Goal: Information Seeking & Learning: Learn about a topic

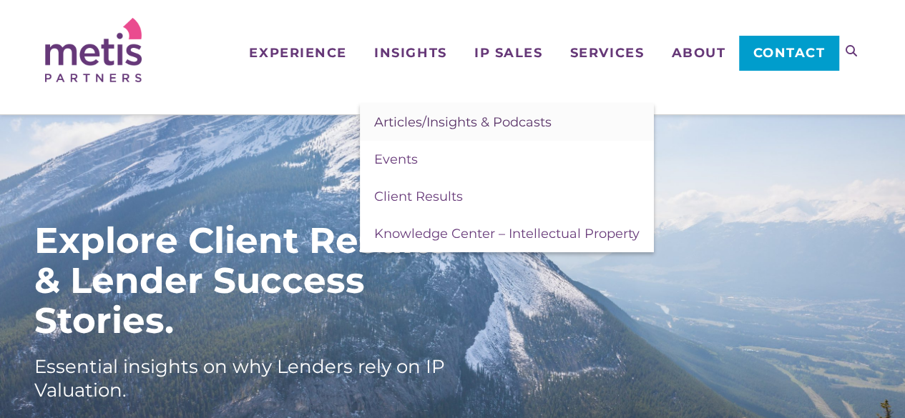
click at [409, 132] on link "Articles/Insights & Podcasts" at bounding box center [507, 122] width 294 height 37
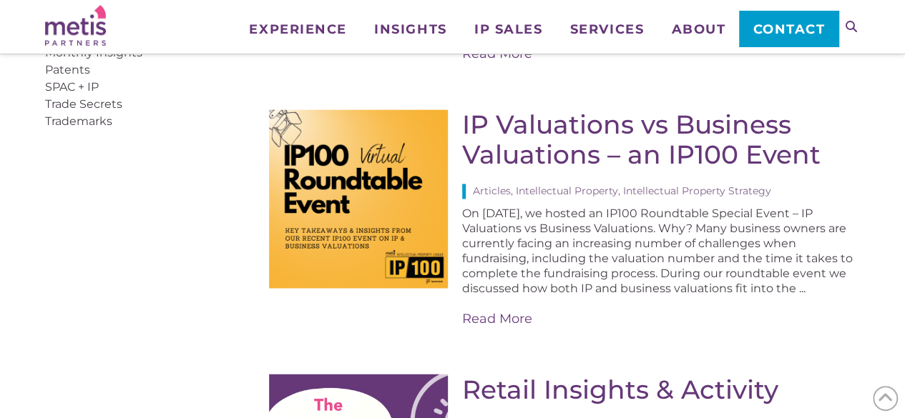
scroll to position [1015, 0]
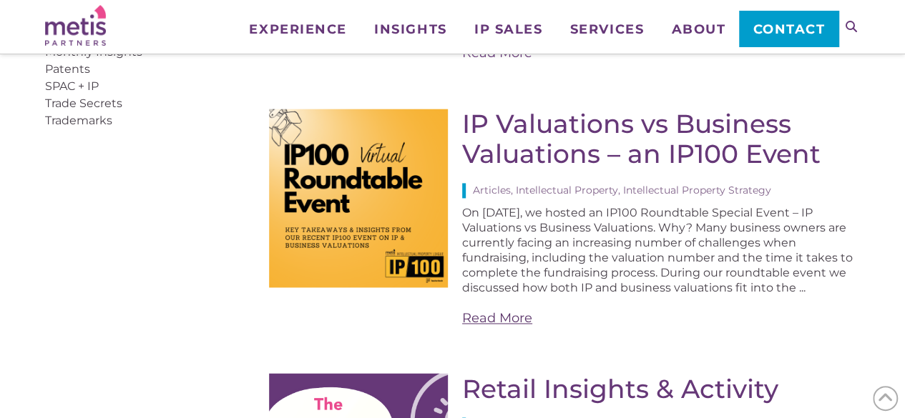
click at [503, 310] on link "Read More" at bounding box center [661, 319] width 398 height 18
click at [833, 211] on div "On April 10th, 2025, we hosted an IP100 Roundtable Special Event – IP Valuation…" at bounding box center [661, 266] width 398 height 122
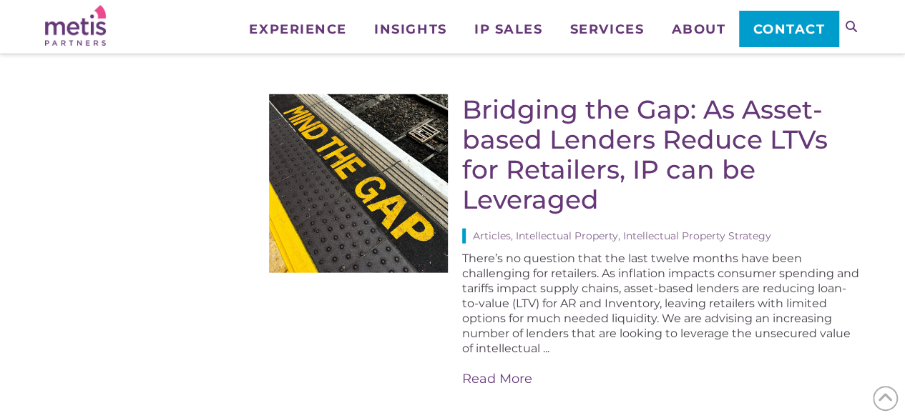
scroll to position [1592, 0]
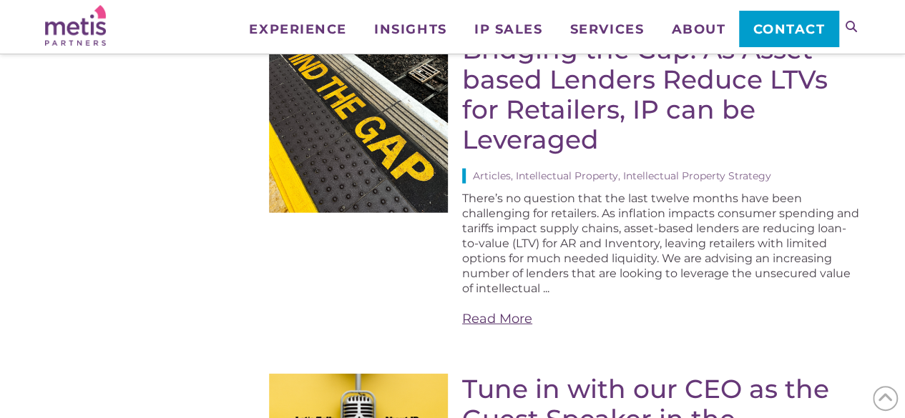
click at [498, 310] on link "Read More" at bounding box center [661, 319] width 398 height 18
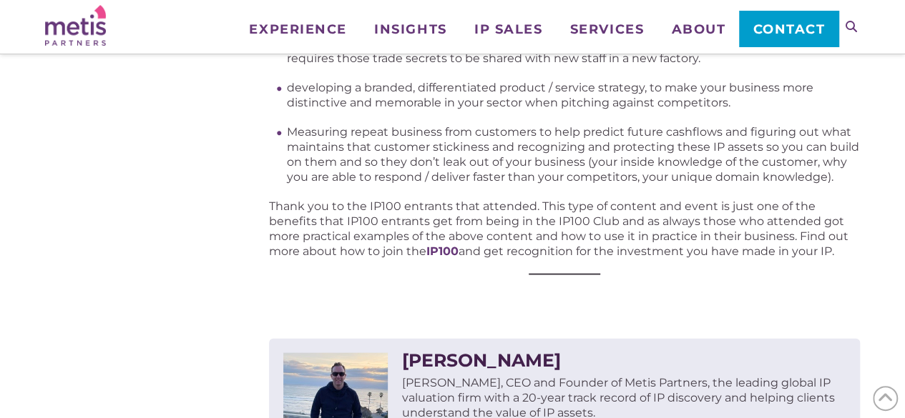
scroll to position [1431, 0]
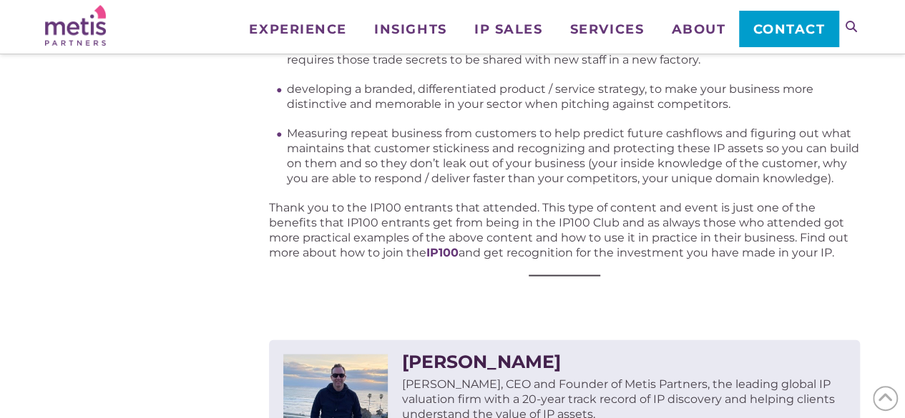
click at [805, 254] on p "Thank you to the IP100 entrants that attended. This type of content and event i…" at bounding box center [564, 230] width 591 height 60
click at [803, 251] on p "Thank you to the IP100 entrants that attended. This type of content and event i…" at bounding box center [564, 230] width 591 height 60
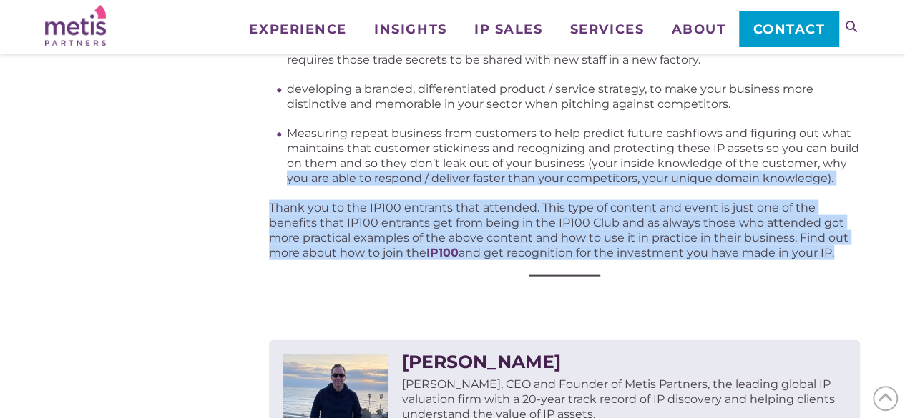
drag, startPoint x: 799, startPoint y: 251, endPoint x: 194, endPoint y: 183, distance: 608.7
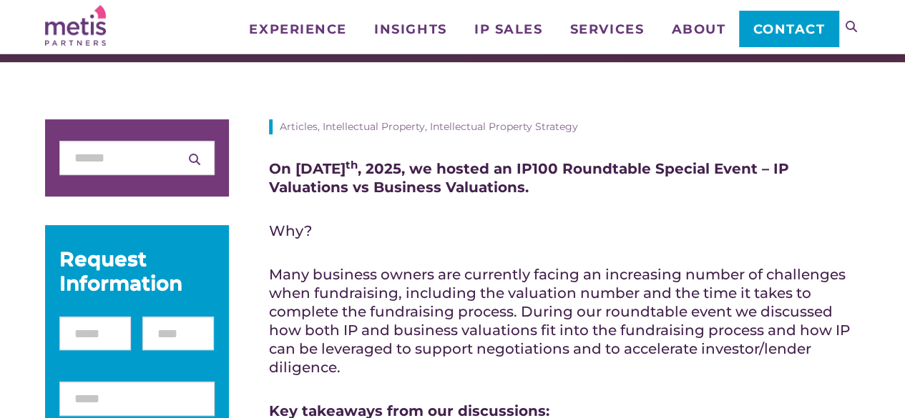
scroll to position [135, 0]
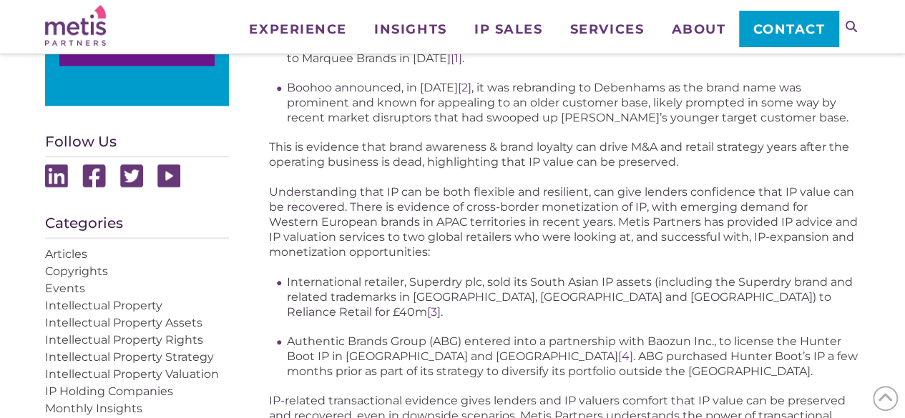
scroll to position [724, 0]
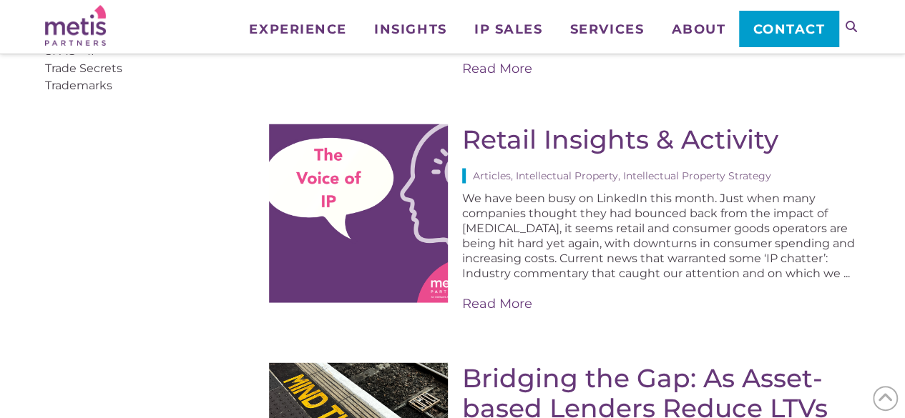
scroll to position [1270, 0]
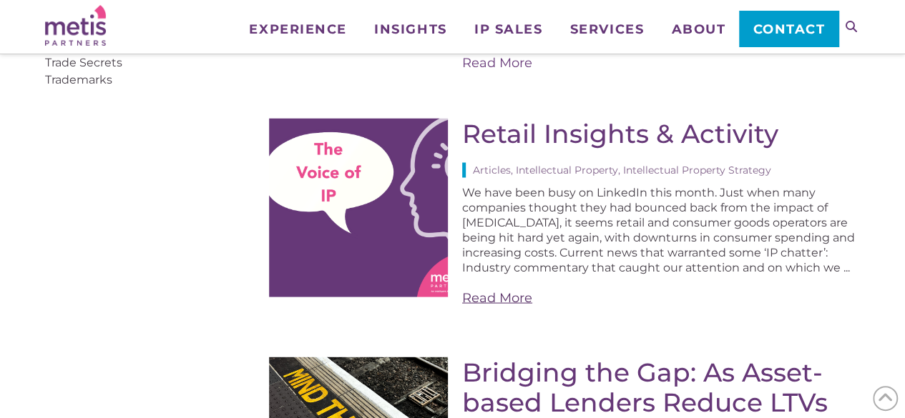
click at [492, 289] on link "Read More" at bounding box center [661, 298] width 398 height 18
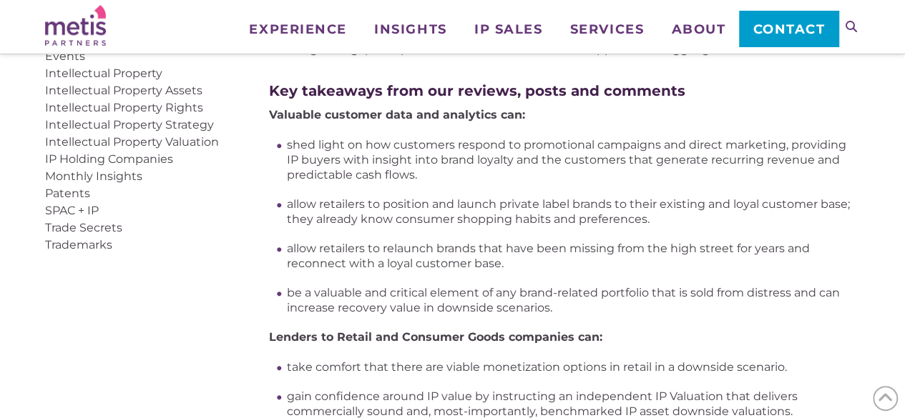
scroll to position [892, 0]
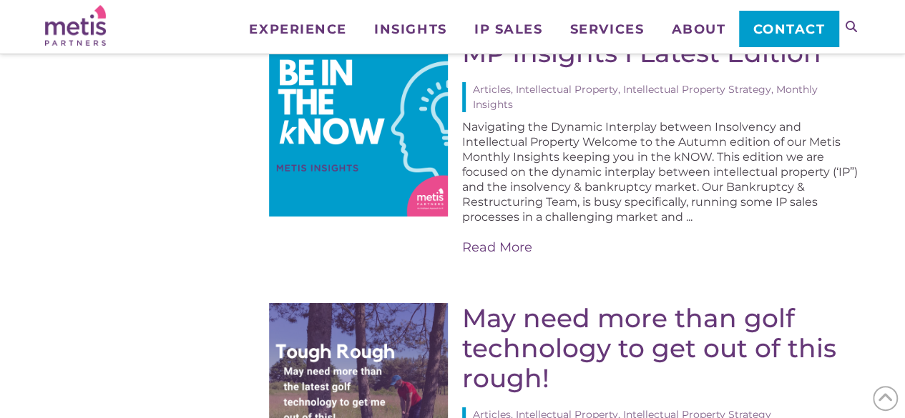
scroll to position [2505, 0]
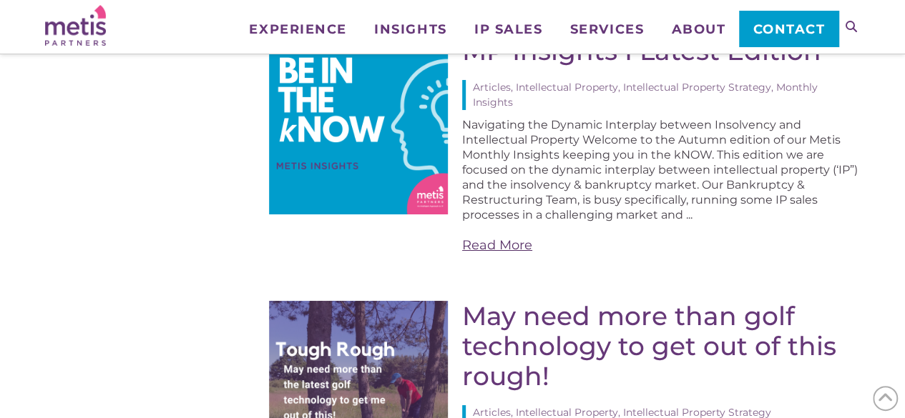
click at [508, 237] on link "Read More" at bounding box center [661, 246] width 398 height 18
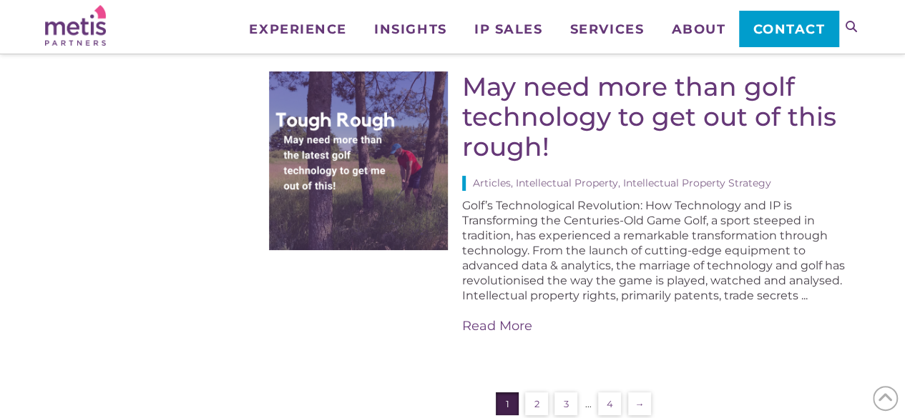
scroll to position [2767, 0]
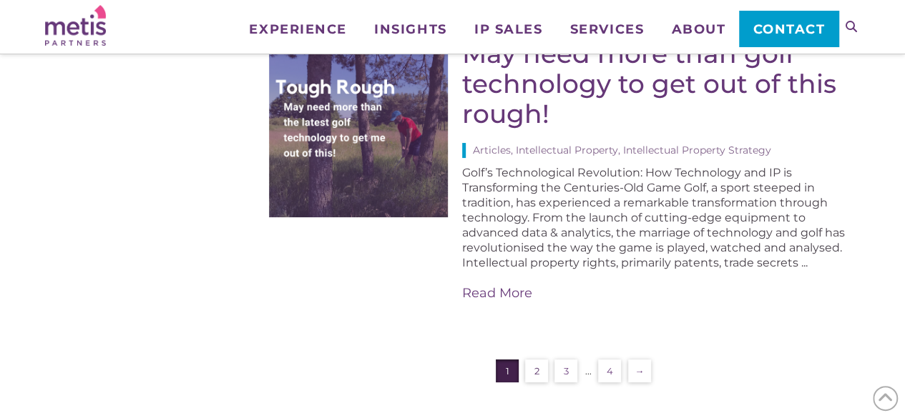
click at [536, 360] on link "2" at bounding box center [536, 371] width 23 height 23
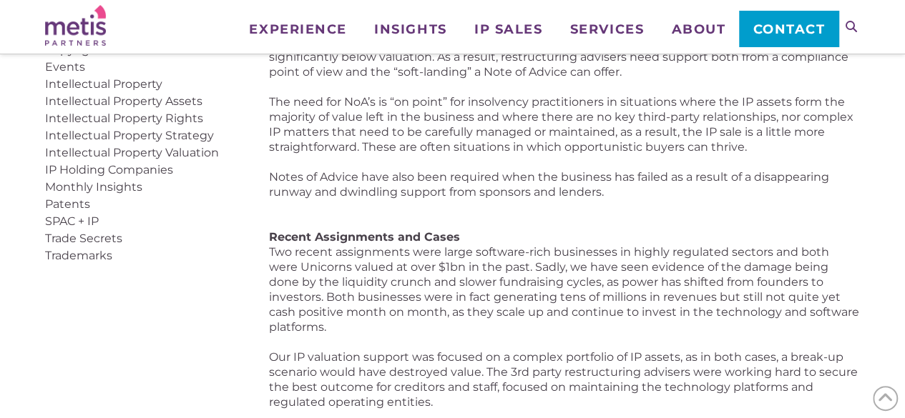
scroll to position [719, 0]
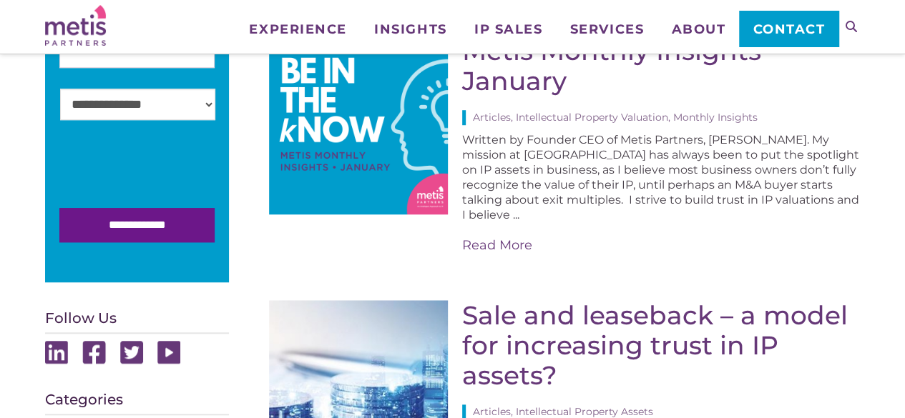
scroll to position [485, 0]
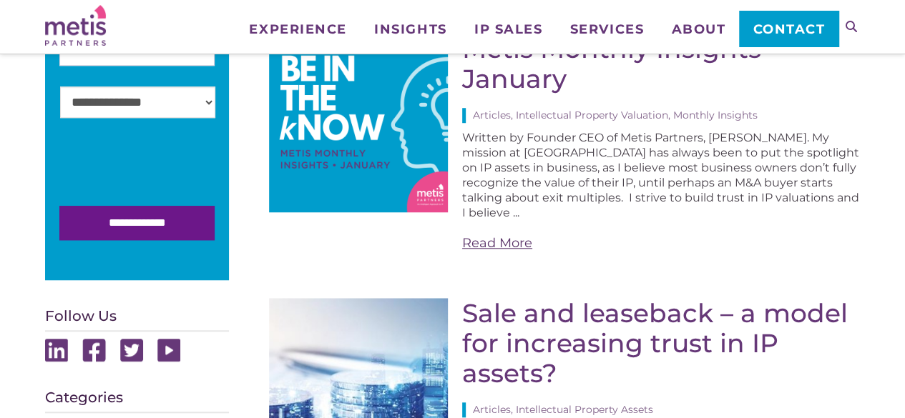
click at [505, 235] on link "Read More" at bounding box center [661, 244] width 398 height 18
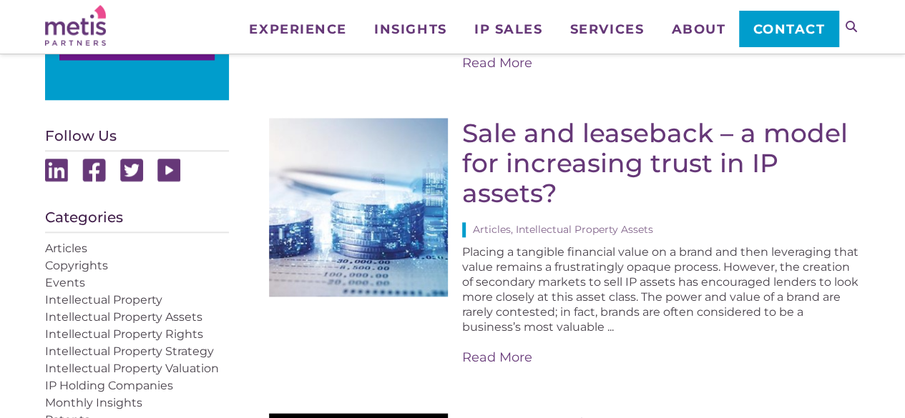
scroll to position [667, 0]
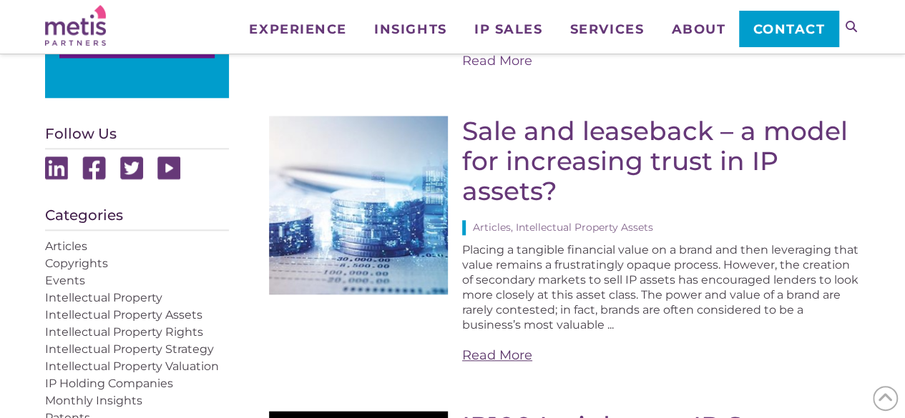
click at [502, 347] on link "Read More" at bounding box center [661, 356] width 398 height 18
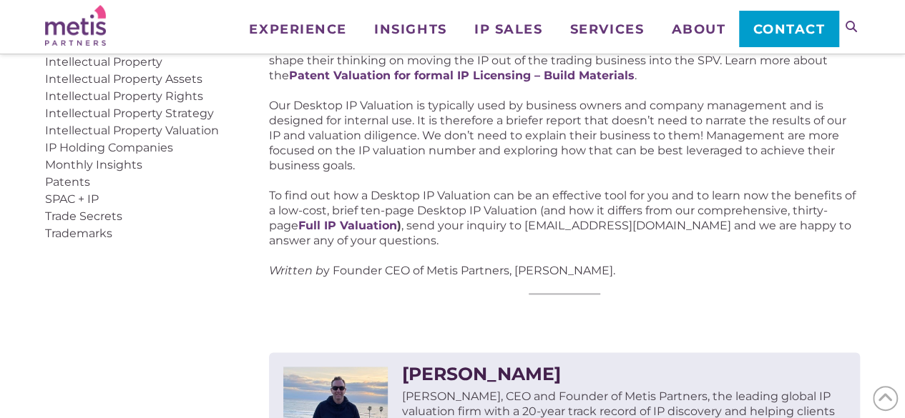
scroll to position [904, 0]
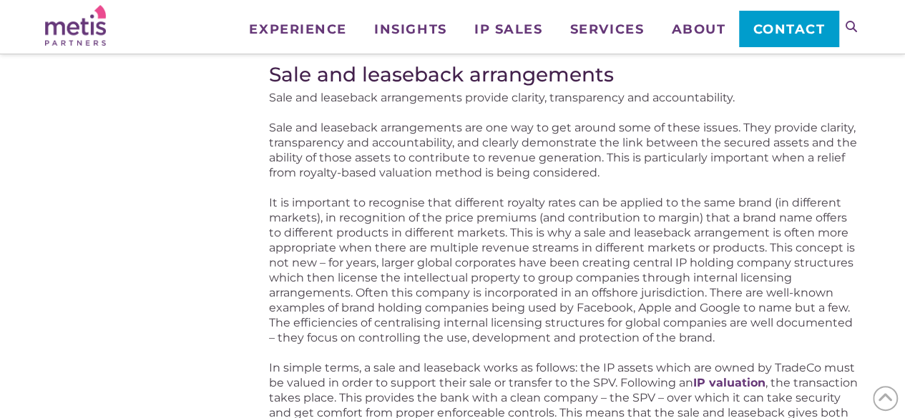
scroll to position [1419, 0]
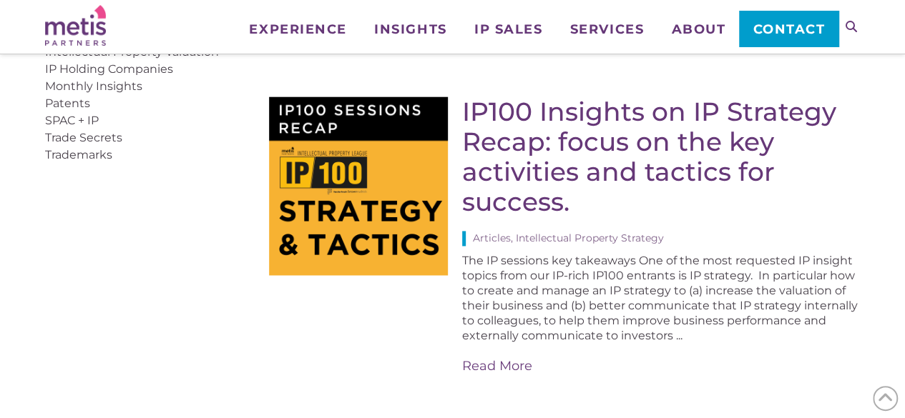
scroll to position [986, 0]
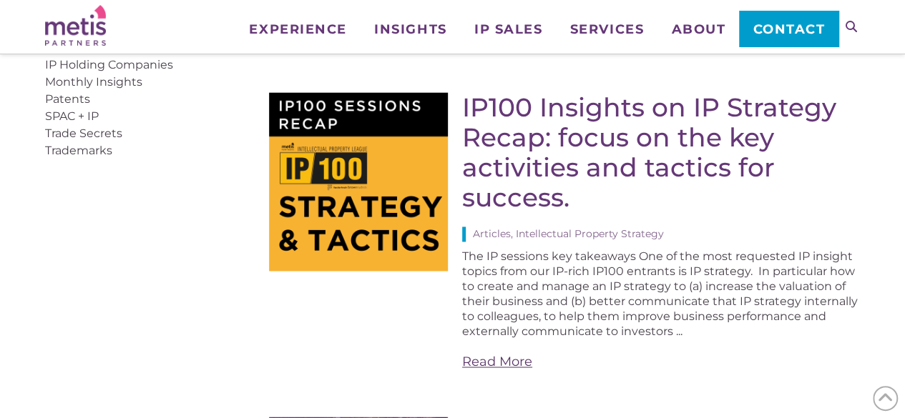
click at [496, 353] on link "Read More" at bounding box center [661, 362] width 398 height 18
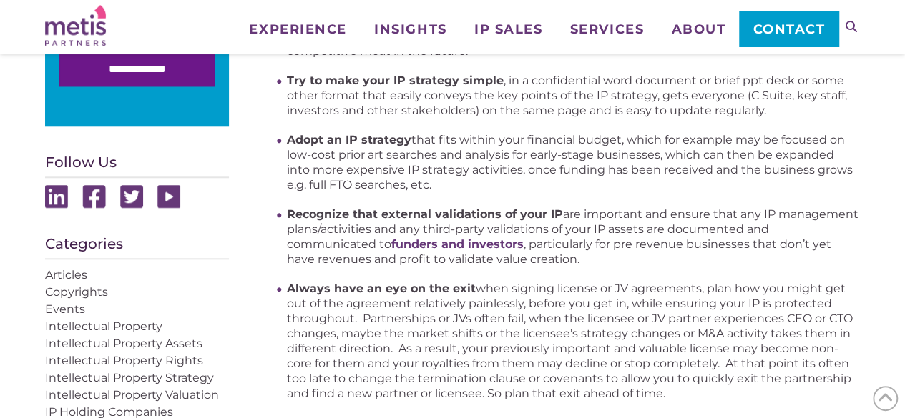
scroll to position [679, 0]
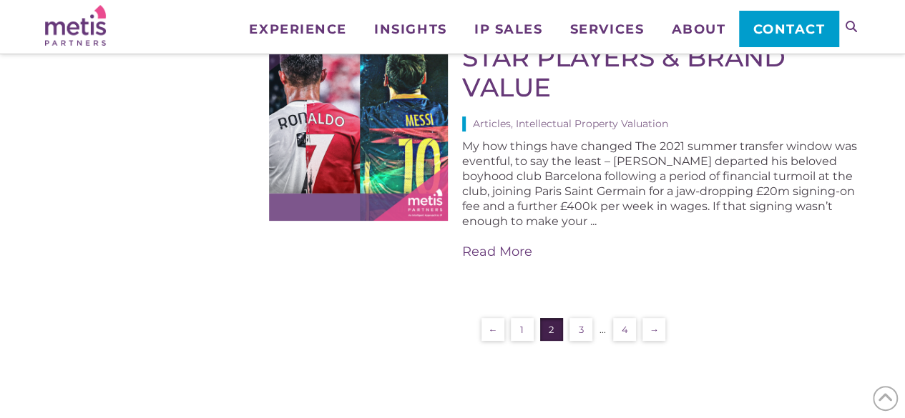
scroll to position [2776, 0]
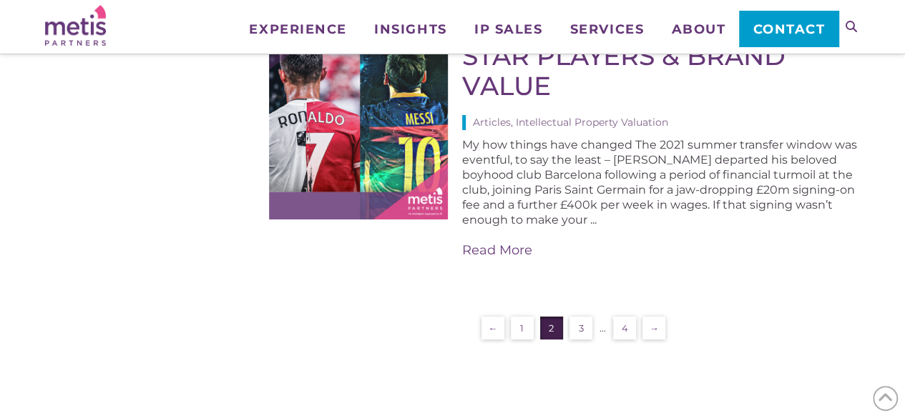
click at [581, 317] on link "3" at bounding box center [580, 328] width 23 height 23
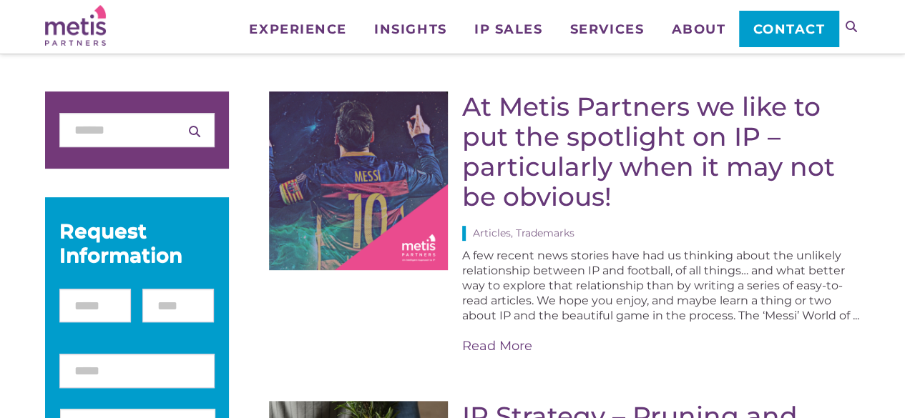
scroll to position [187, 0]
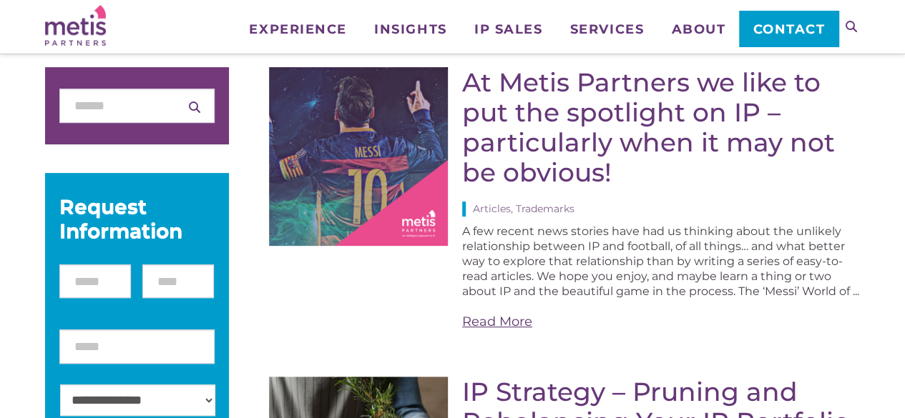
click at [523, 331] on link "Read More" at bounding box center [661, 322] width 398 height 18
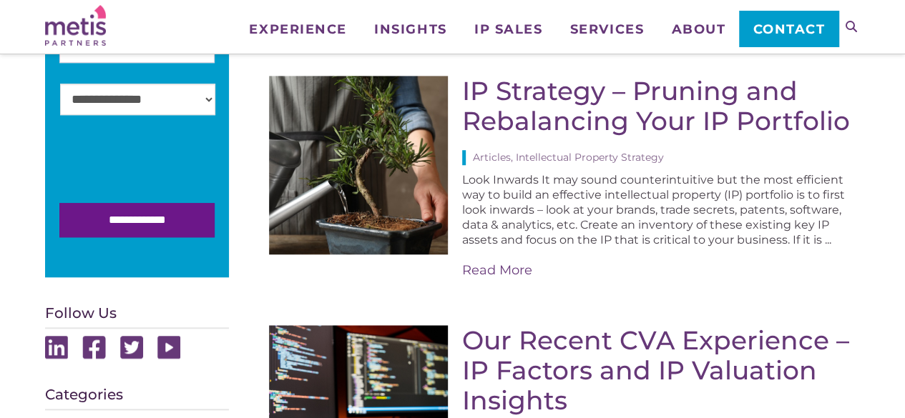
scroll to position [490, 0]
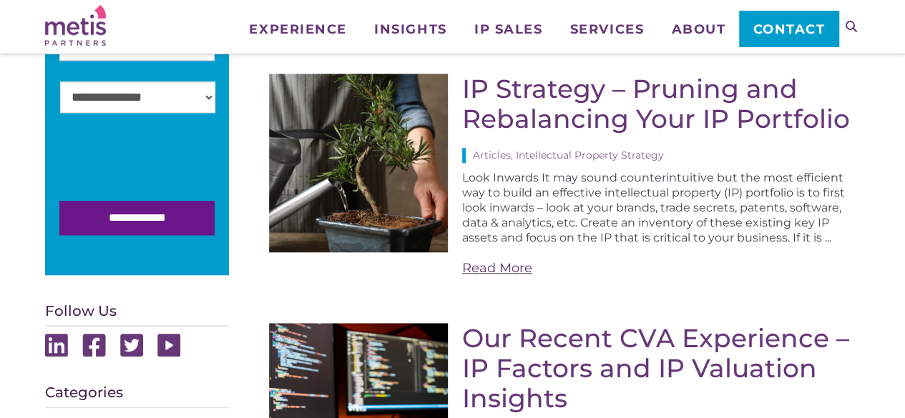
click at [498, 277] on link "Read More" at bounding box center [661, 269] width 398 height 18
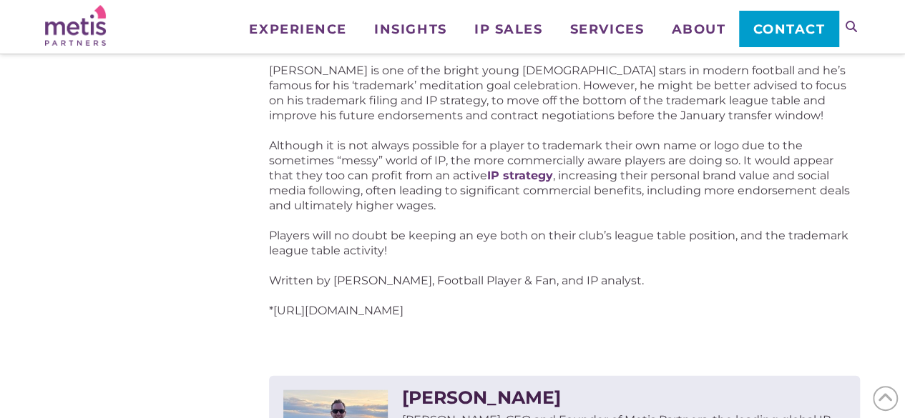
scroll to position [1568, 0]
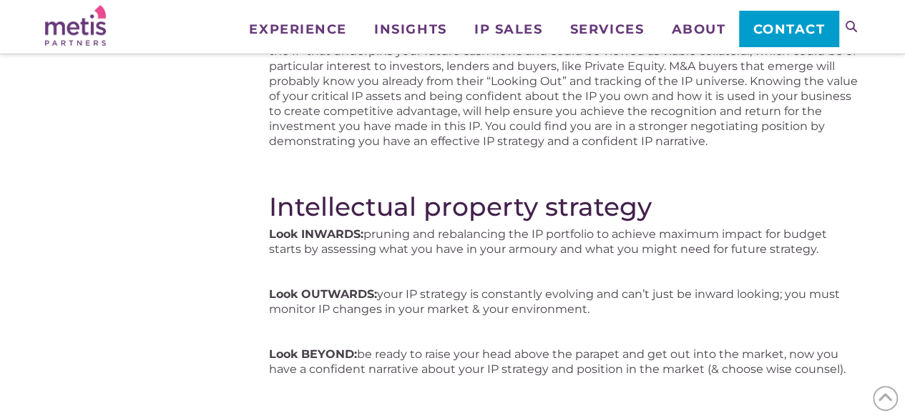
scroll to position [1380, 0]
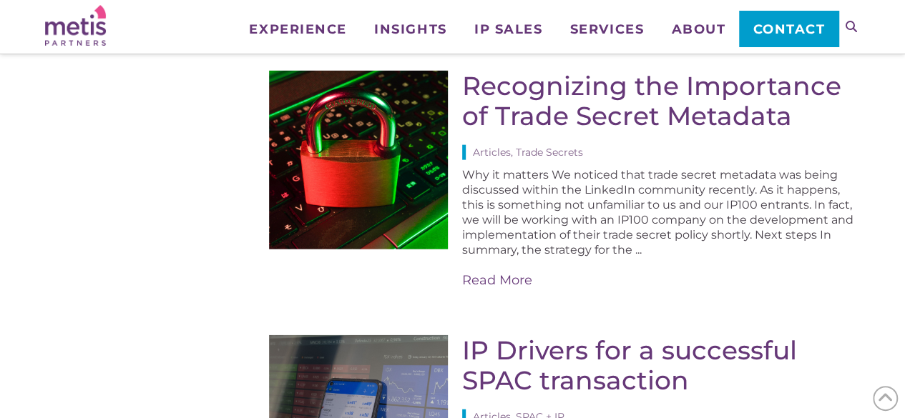
scroll to position [1582, 0]
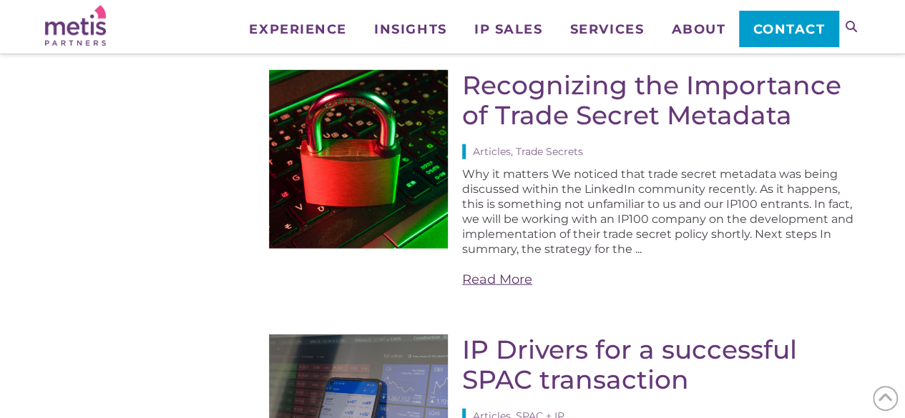
click at [489, 289] on link "Read More" at bounding box center [661, 280] width 398 height 18
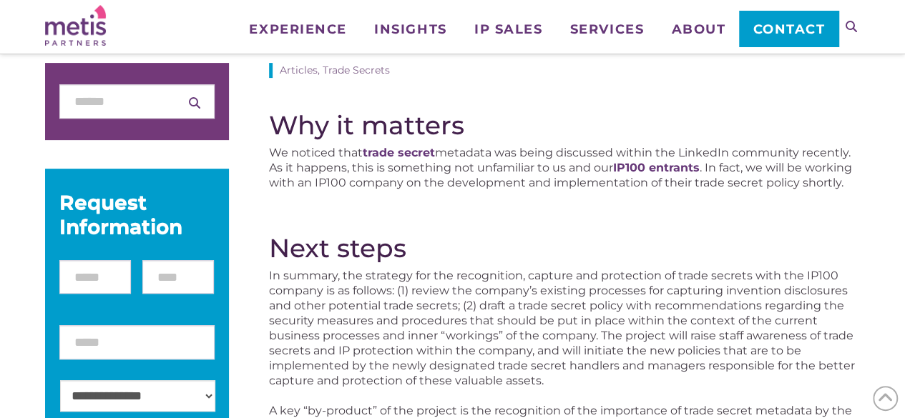
scroll to position [192, 0]
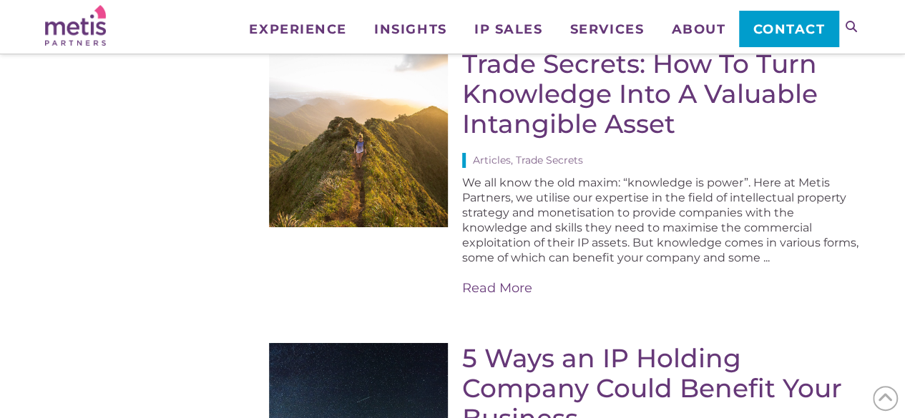
scroll to position [2436, 0]
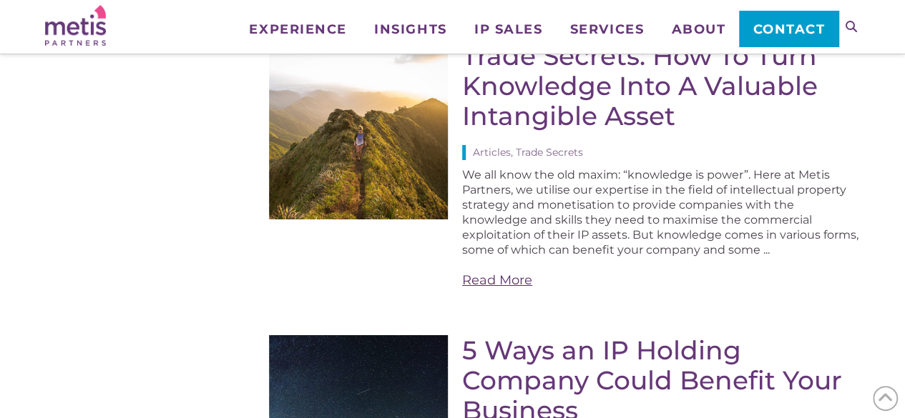
click at [481, 290] on link "Read More" at bounding box center [661, 281] width 398 height 18
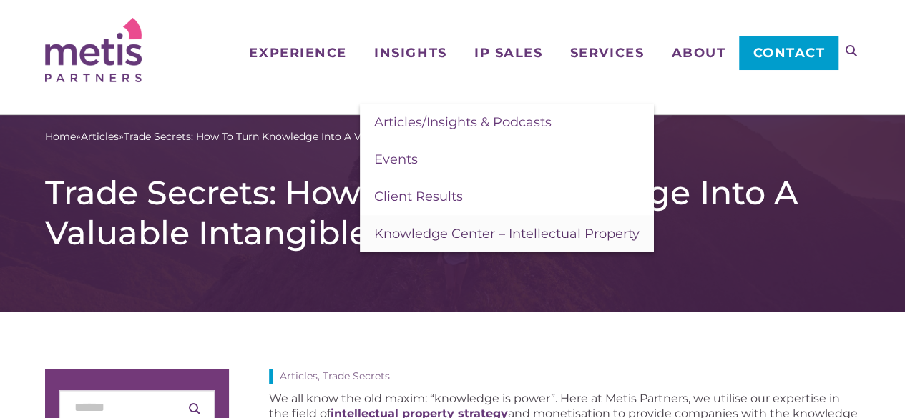
click at [423, 230] on span "Knowledge Center – Intellectual Property" at bounding box center [506, 234] width 265 height 16
